Goal: Check status: Check status

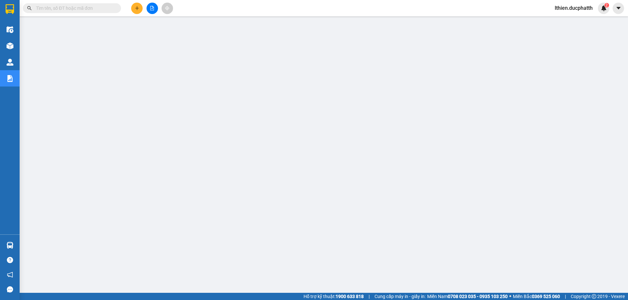
click at [90, 9] on input "text" at bounding box center [74, 8] width 77 height 7
paste input "NN1110250425"
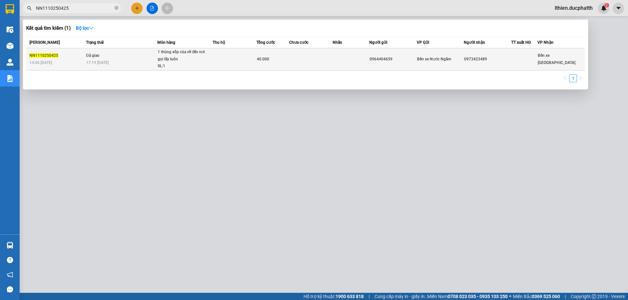
type input "NN1110250425"
click at [276, 65] on td "40.000" at bounding box center [272, 59] width 33 height 22
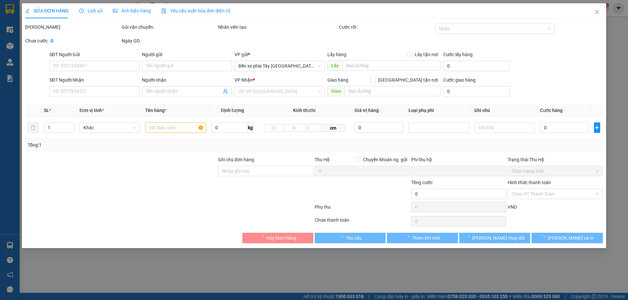
type input "0964404659"
type input "0973423489"
type input "0"
type input "40.000"
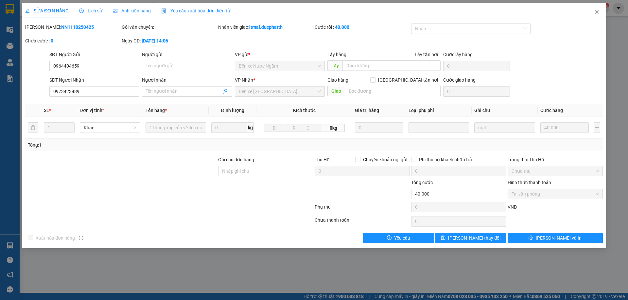
click at [96, 12] on span "Lịch sử" at bounding box center [90, 10] width 23 height 5
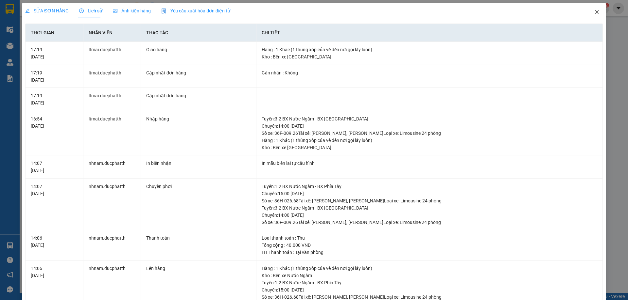
click at [592, 9] on span "Close" at bounding box center [596, 12] width 18 height 18
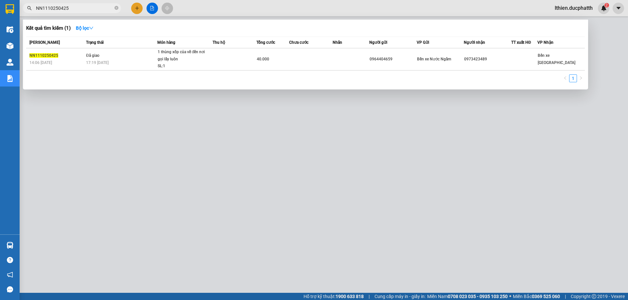
click at [72, 13] on span "NN1110250425" at bounding box center [72, 8] width 98 height 10
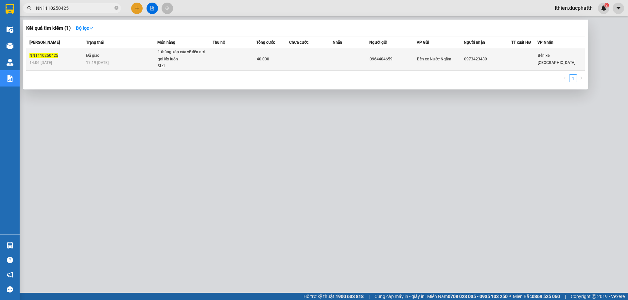
click at [222, 63] on td at bounding box center [234, 59] width 44 height 22
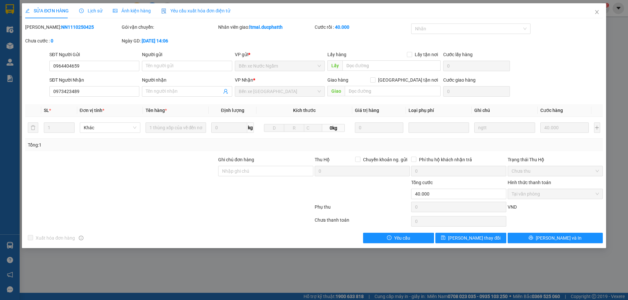
click at [92, 11] on span "Lịch sử" at bounding box center [90, 10] width 23 height 5
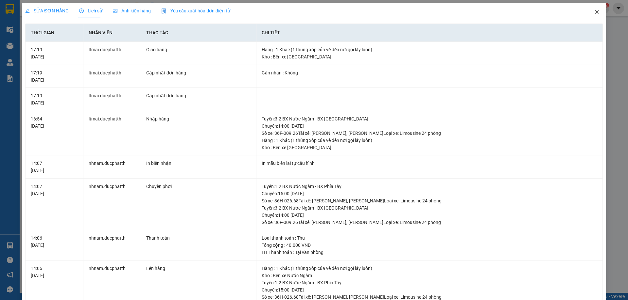
click at [588, 11] on span "Close" at bounding box center [596, 12] width 18 height 18
